Goal: Information Seeking & Learning: Learn about a topic

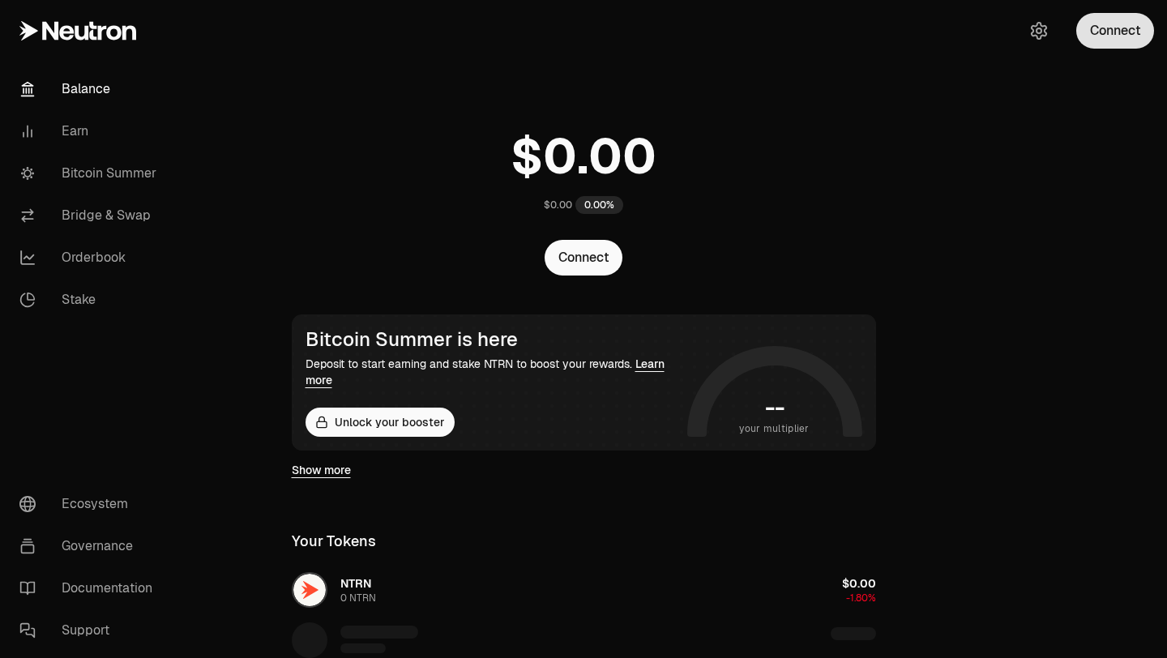
click at [1111, 33] on button "Connect" at bounding box center [1116, 31] width 78 height 36
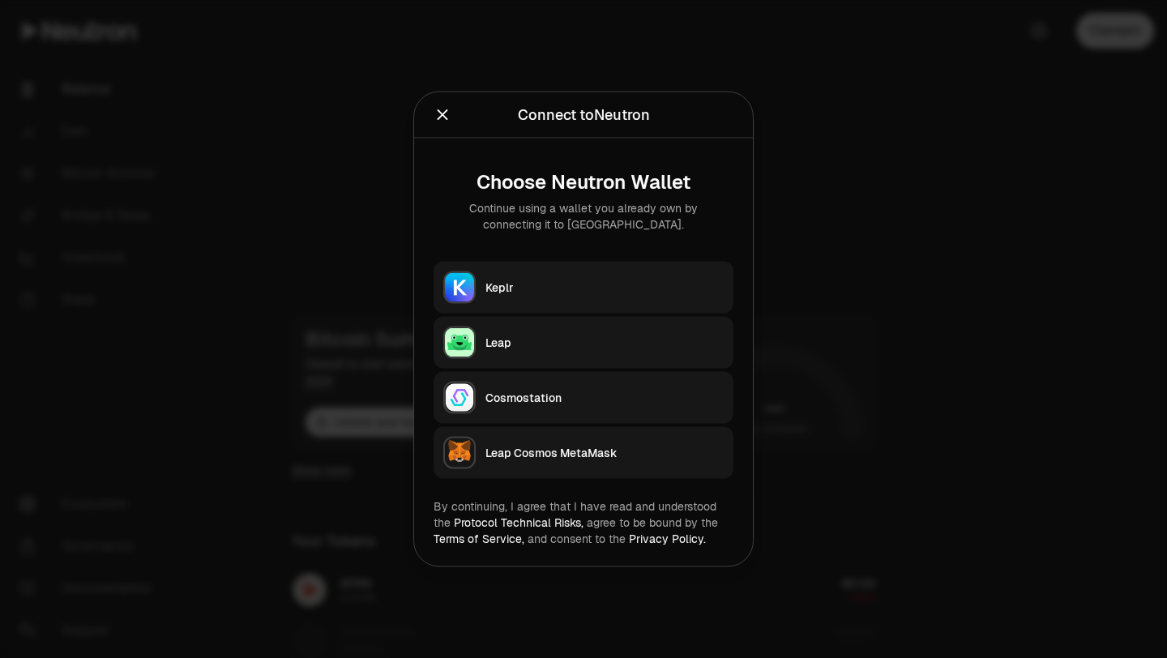
click at [634, 300] on button "Keplr" at bounding box center [584, 288] width 300 height 52
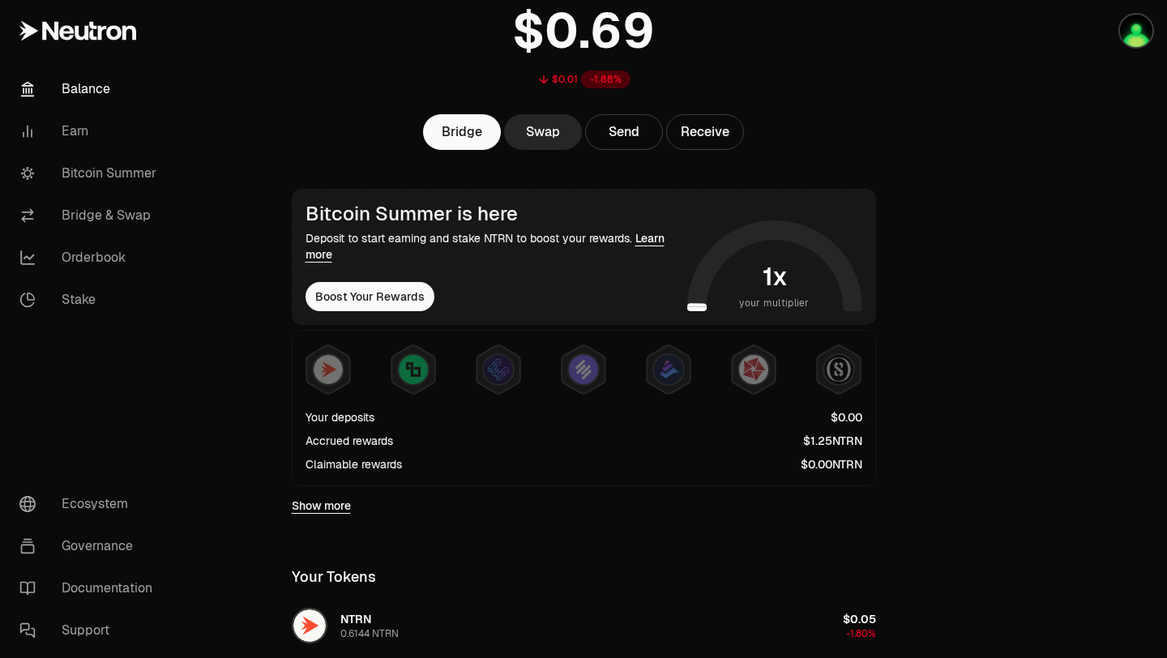
scroll to position [129, 0]
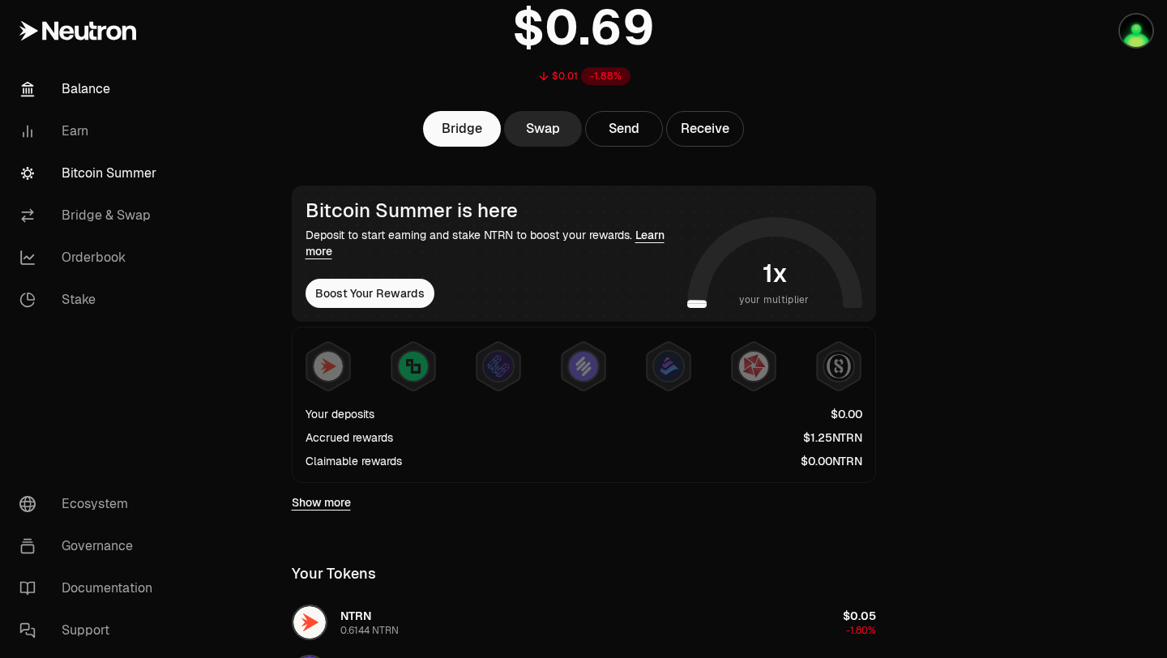
click at [131, 177] on link "Bitcoin Summer" at bounding box center [90, 173] width 169 height 42
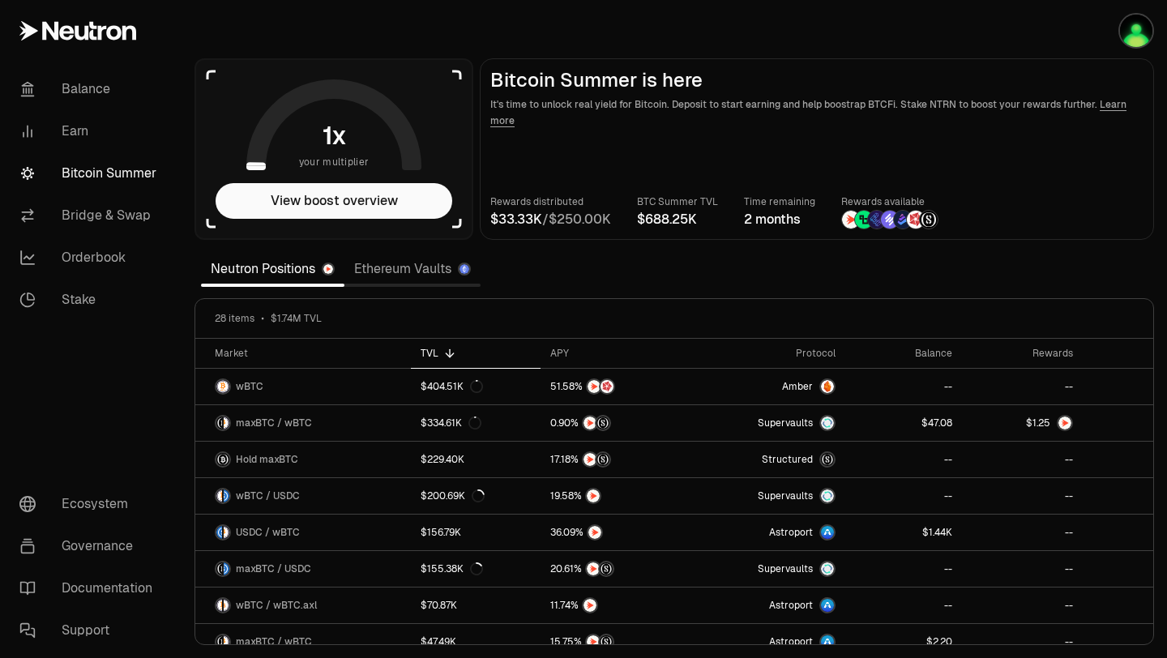
click at [296, 176] on aside "your multiplier View boost overview" at bounding box center [334, 149] width 279 height 182
click at [304, 202] on button "View boost overview" at bounding box center [334, 201] width 237 height 36
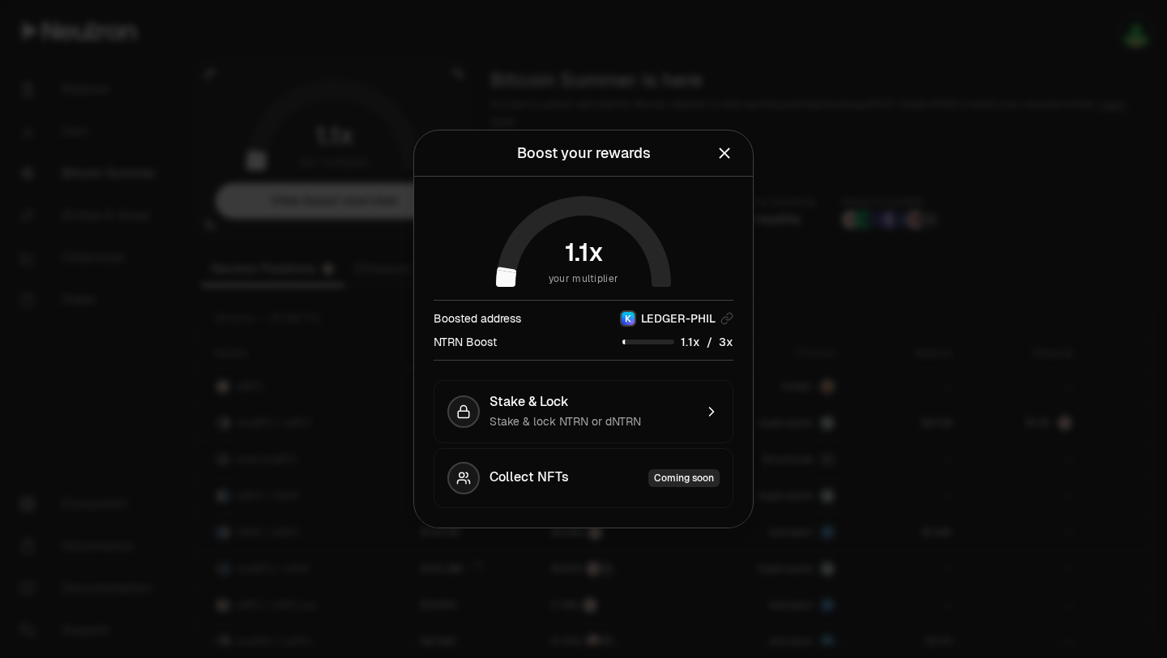
click at [729, 156] on icon "Close" at bounding box center [725, 153] width 18 height 18
